Goal: Go to known website: Access a specific website the user already knows

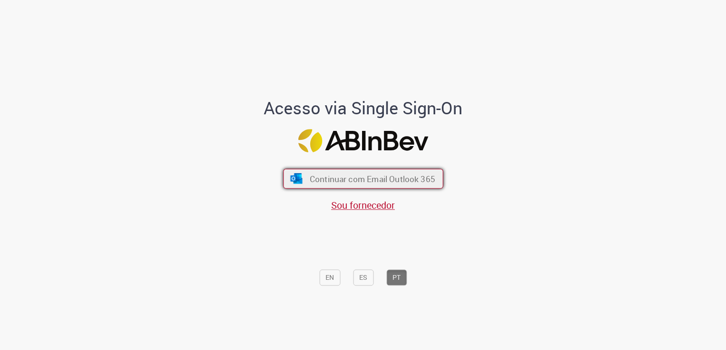
click at [367, 179] on span "Continuar com Email Outlook 365" at bounding box center [371, 179] width 125 height 11
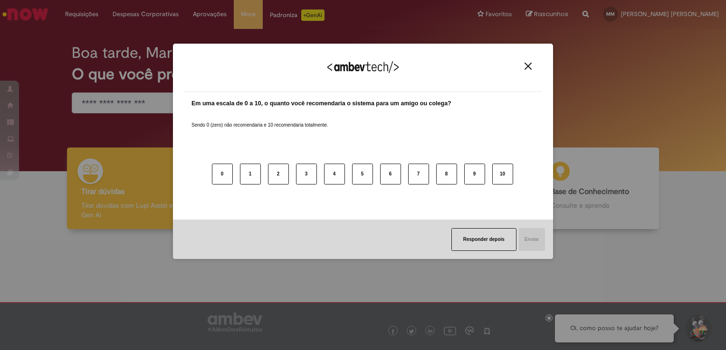
click at [523, 67] on button "Close" at bounding box center [527, 66] width 13 height 8
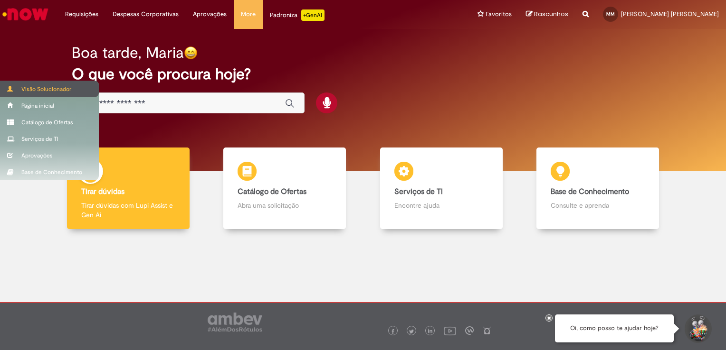
click at [11, 86] on span at bounding box center [10, 89] width 7 height 6
